Goal: Navigation & Orientation: Understand site structure

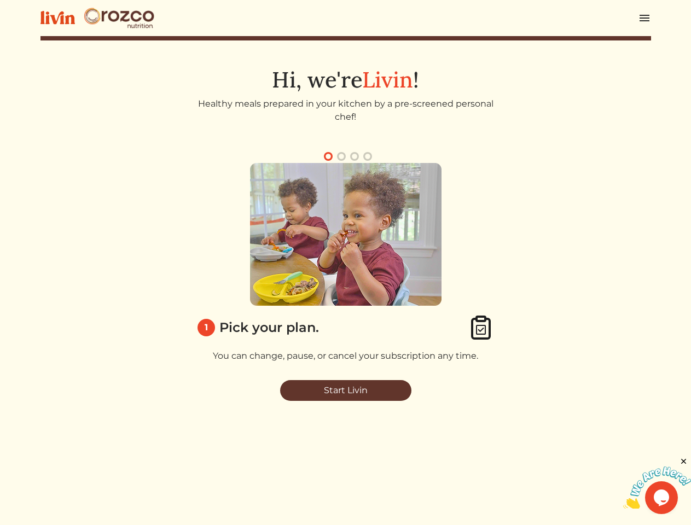
click at [345, 263] on img at bounding box center [346, 234] width 192 height 143
click at [645, 18] on img at bounding box center [644, 17] width 13 height 13
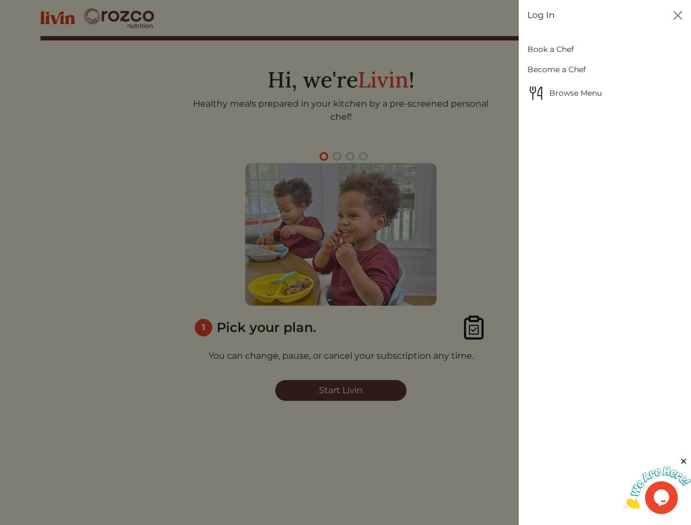
click at [328, 157] on div at bounding box center [345, 262] width 691 height 525
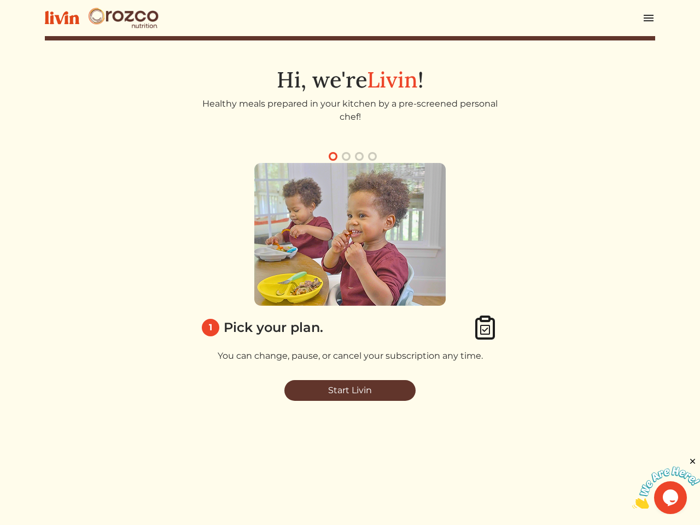
click at [341, 157] on button "button" at bounding box center [346, 156] width 13 height 13
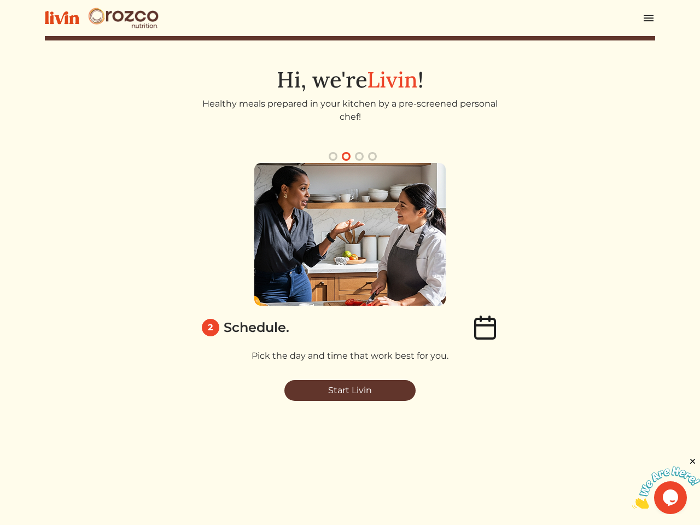
click at [355, 157] on button "button" at bounding box center [359, 156] width 13 height 13
click at [368, 157] on button "button" at bounding box center [372, 156] width 13 height 13
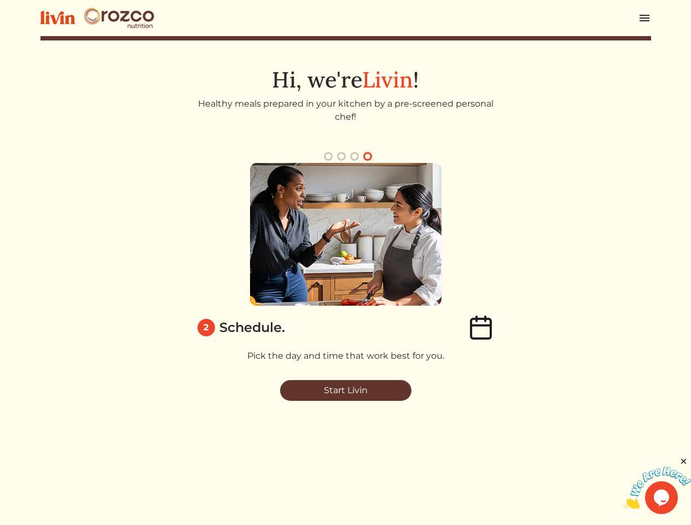
click at [509, 267] on div "3 Pick your meals & chef. Customize your meals for any dietary needs or prefere…" at bounding box center [661, 267] width 305 height 208
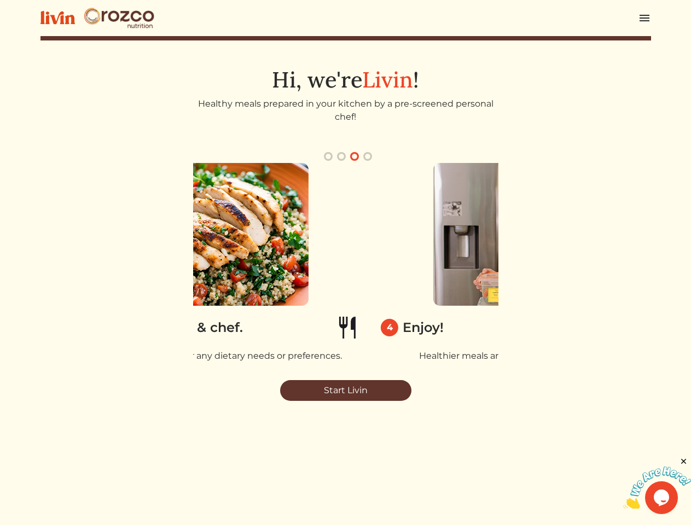
click at [657, 483] on img at bounding box center [657, 488] width 68 height 43
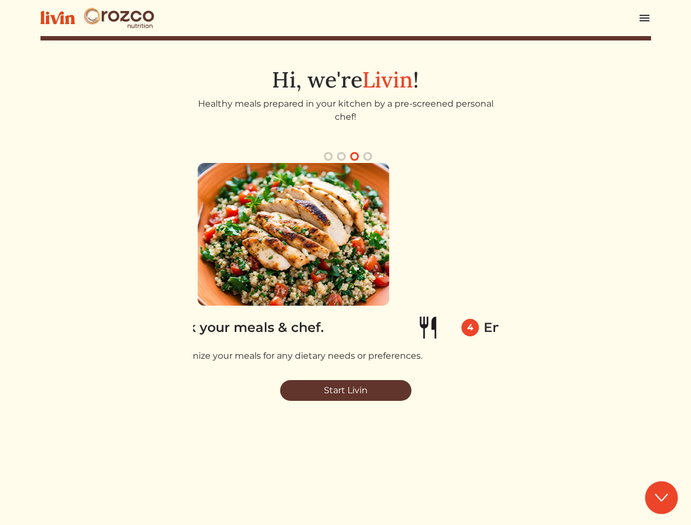
click at [684, 462] on html "Log In Book a Chef Become a Chef Browse Menu Hi, we're Livin ! Healthy meals pr…" at bounding box center [345, 262] width 691 height 525
